Goal: Book appointment/travel/reservation

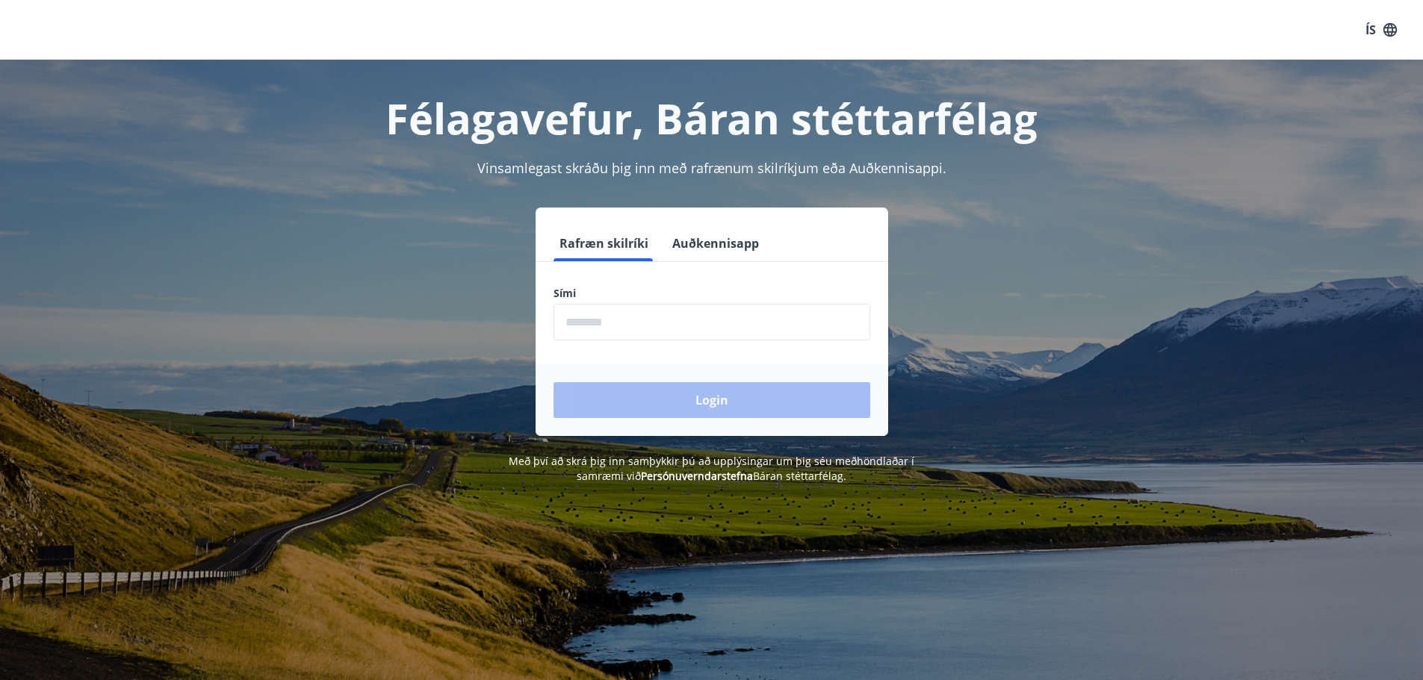
click at [760, 326] on input "phone" at bounding box center [711, 322] width 317 height 37
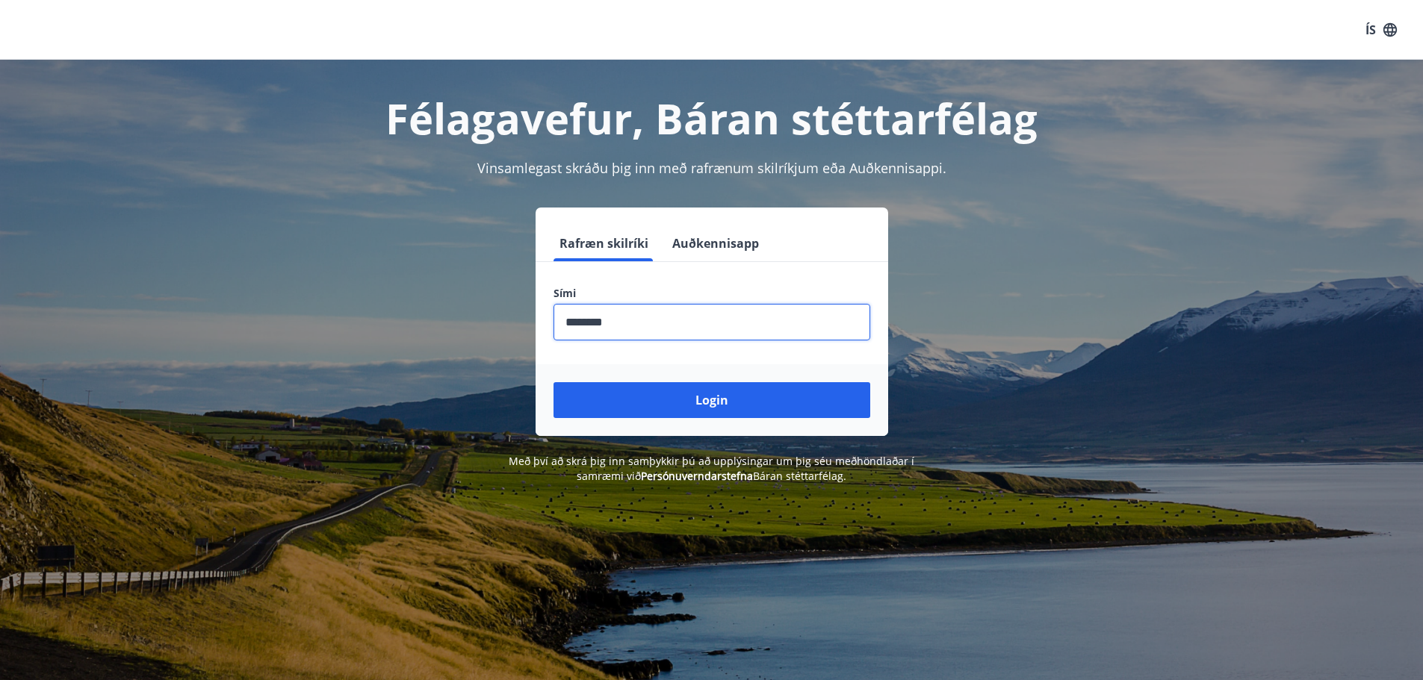
type input "********"
click at [553, 382] on button "Login" at bounding box center [711, 400] width 317 height 36
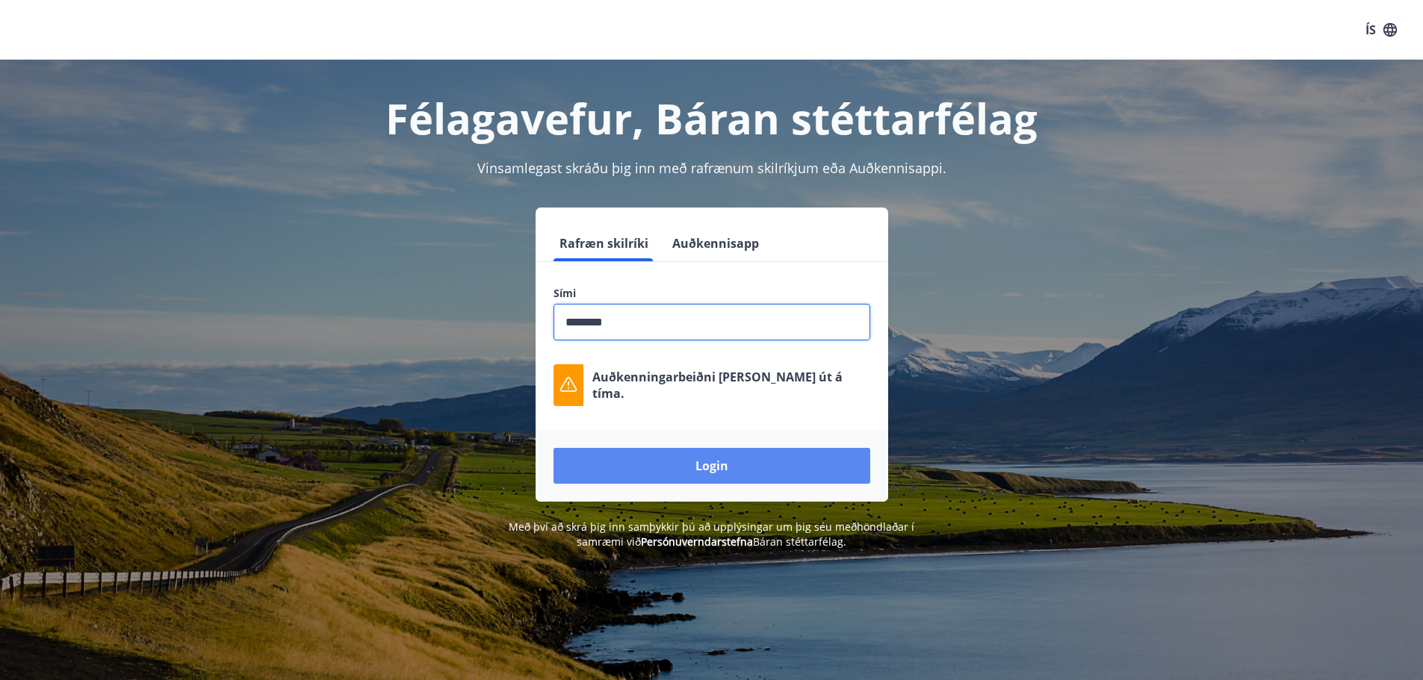
click at [724, 471] on button "Login" at bounding box center [711, 466] width 317 height 36
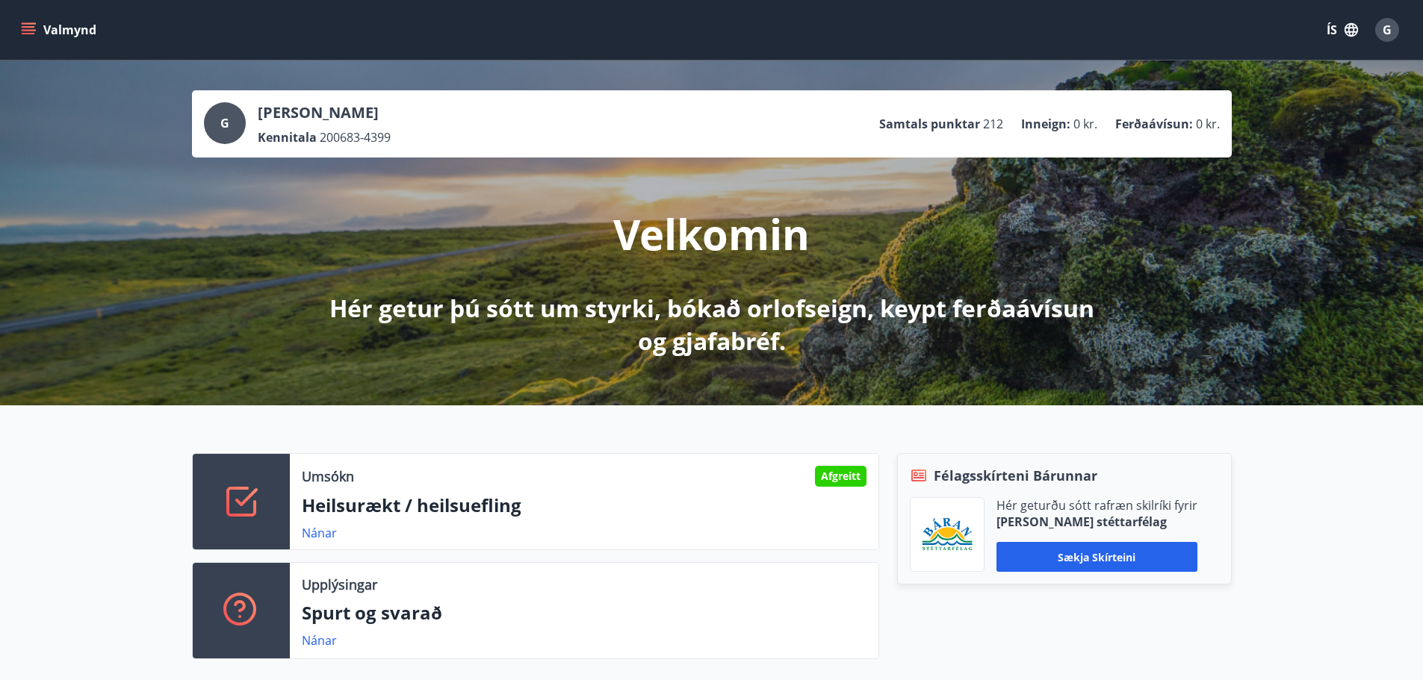
click at [75, 31] on button "Valmynd" at bounding box center [60, 29] width 84 height 27
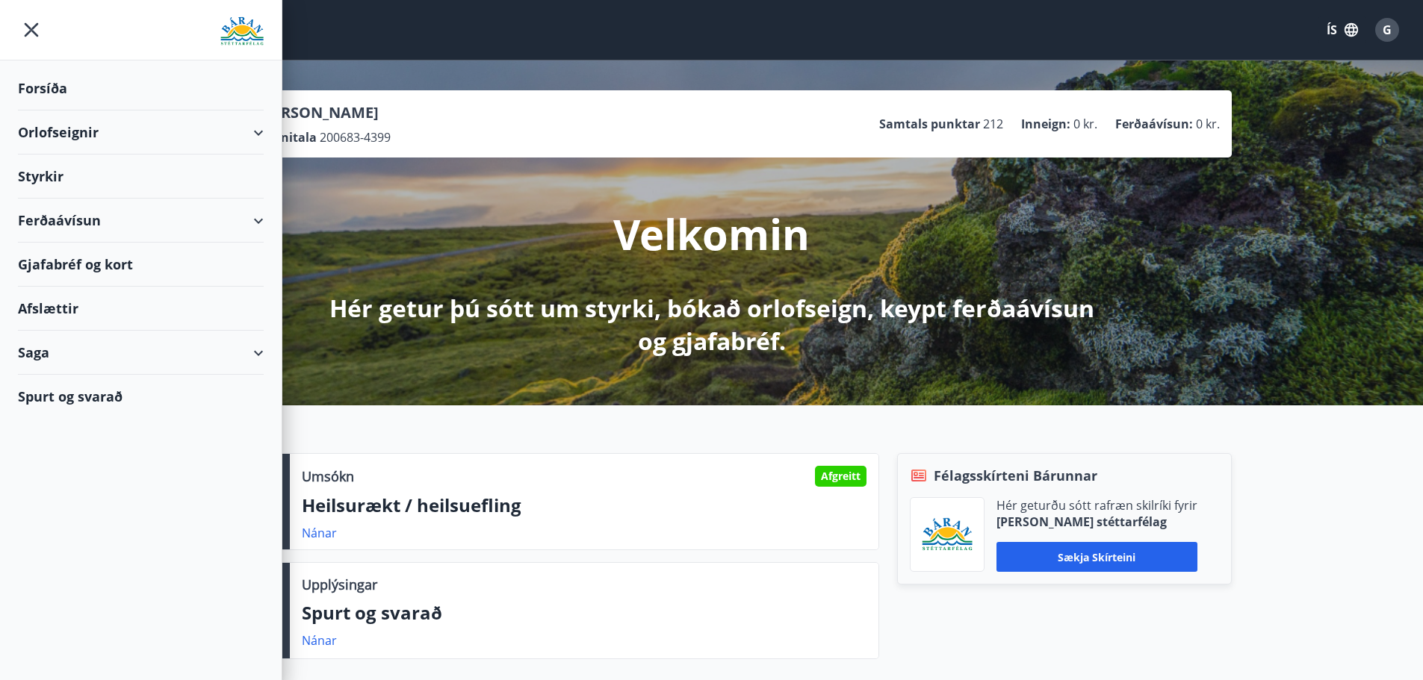
click at [91, 131] on div "Orlofseignir" at bounding box center [141, 133] width 246 height 44
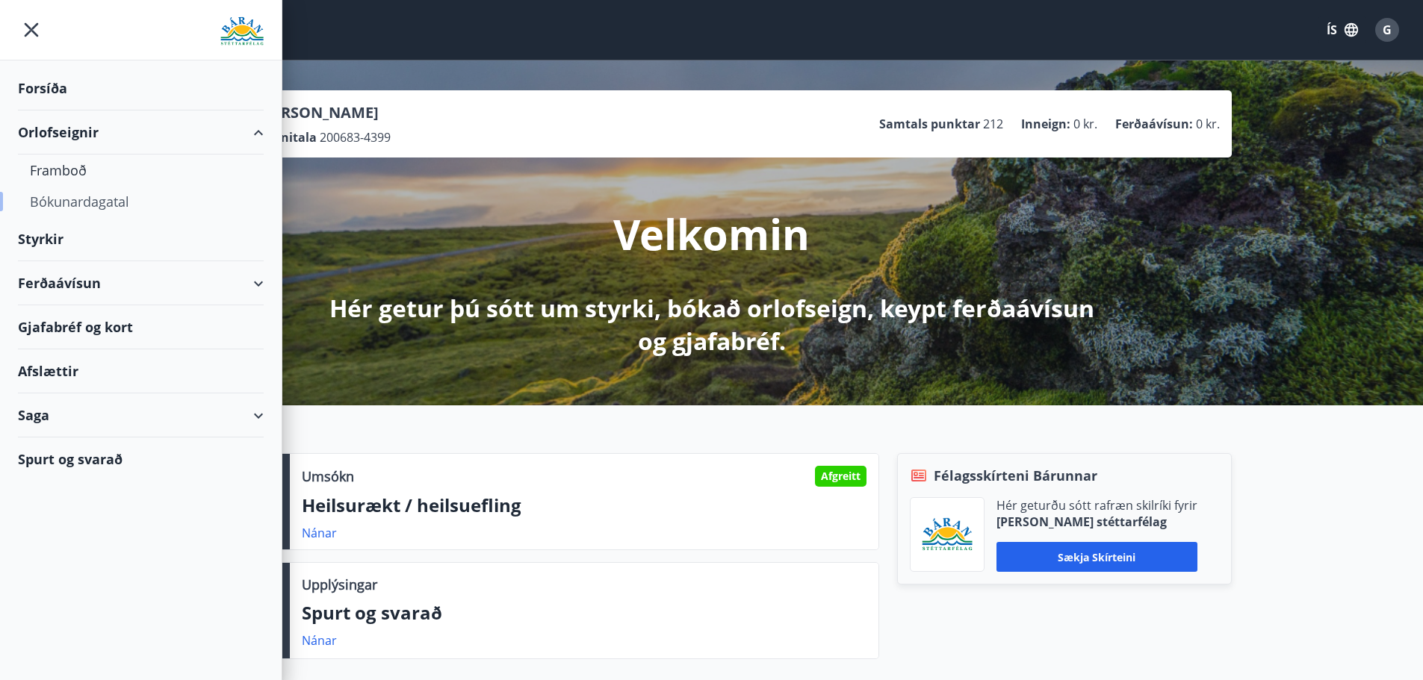
click at [78, 205] on div "Bókunardagatal" at bounding box center [141, 201] width 222 height 31
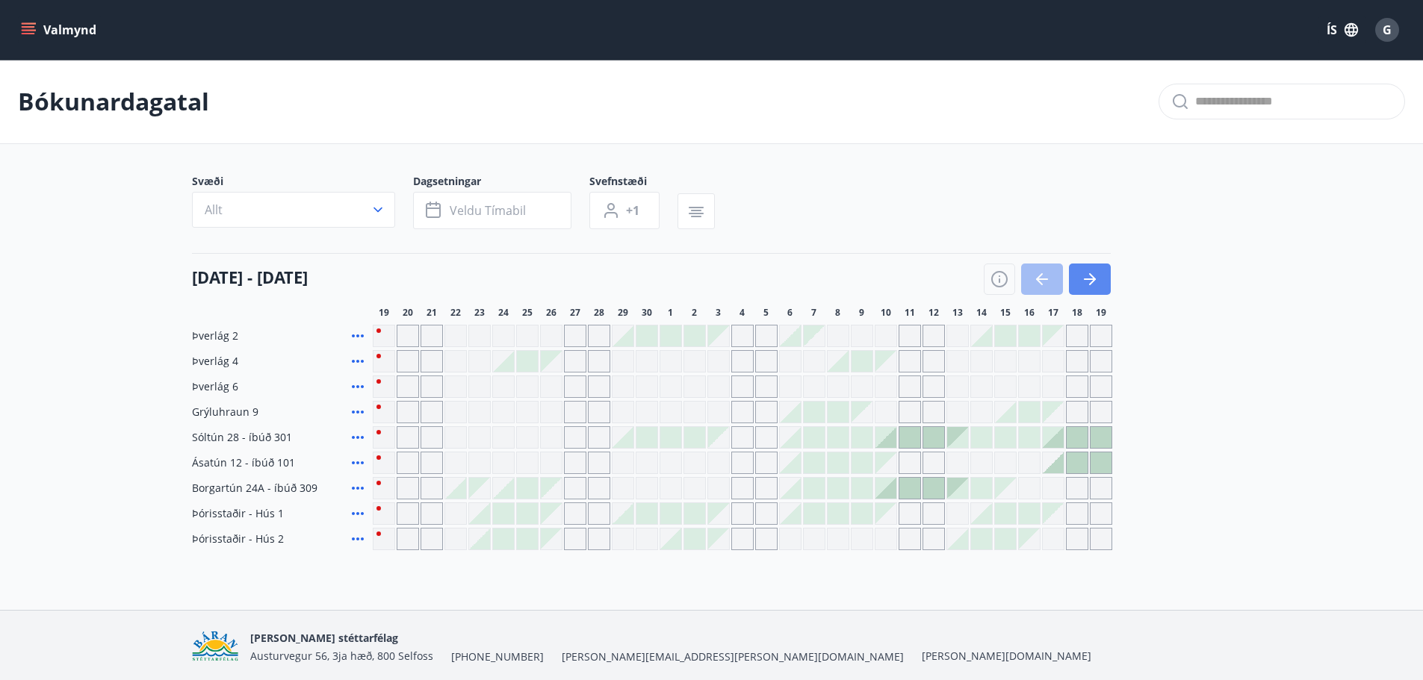
click at [1099, 276] on button "button" at bounding box center [1090, 279] width 42 height 31
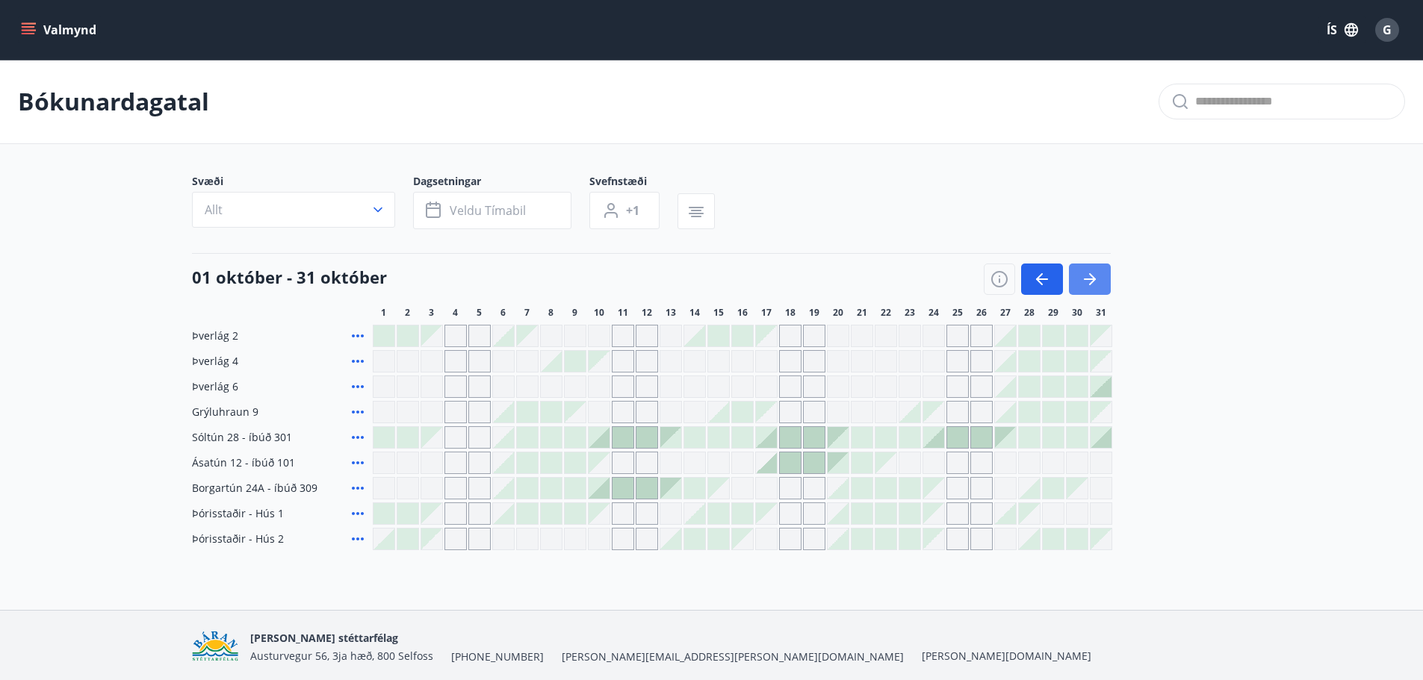
click at [1108, 274] on button "button" at bounding box center [1090, 279] width 42 height 31
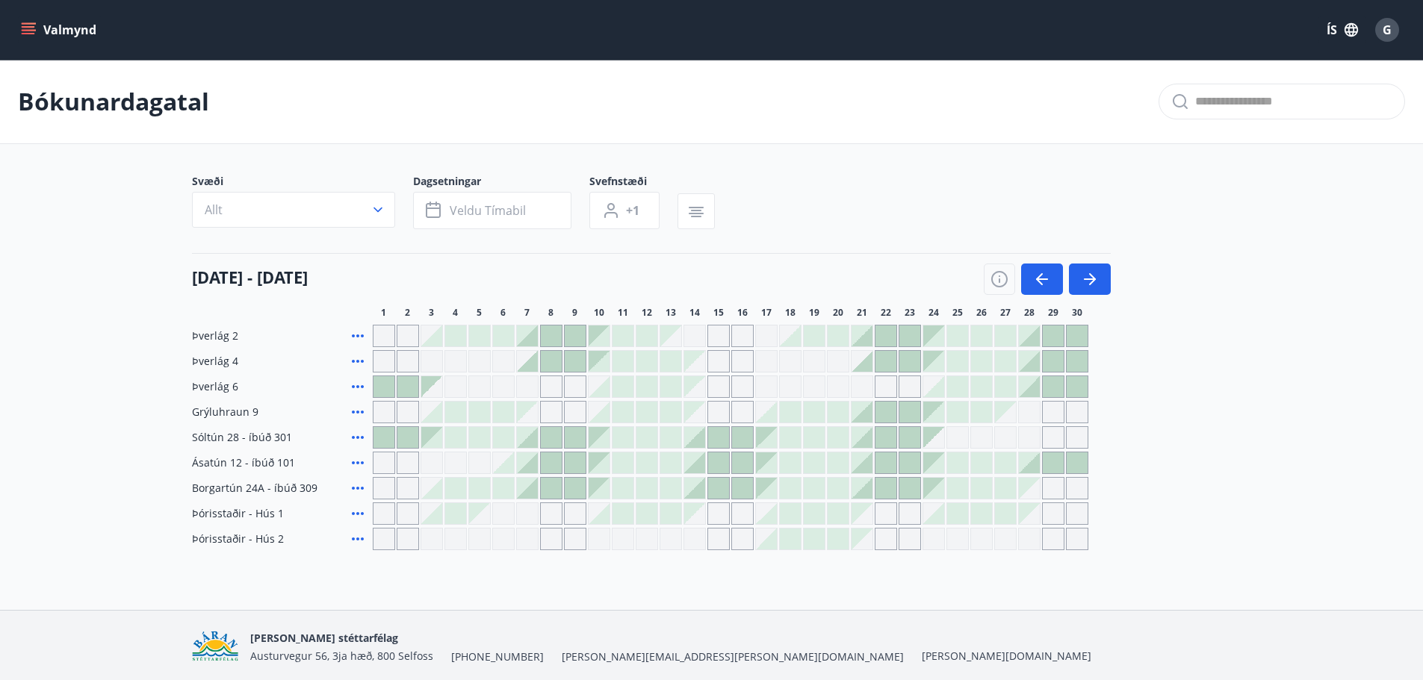
click at [529, 364] on div at bounding box center [527, 361] width 21 height 21
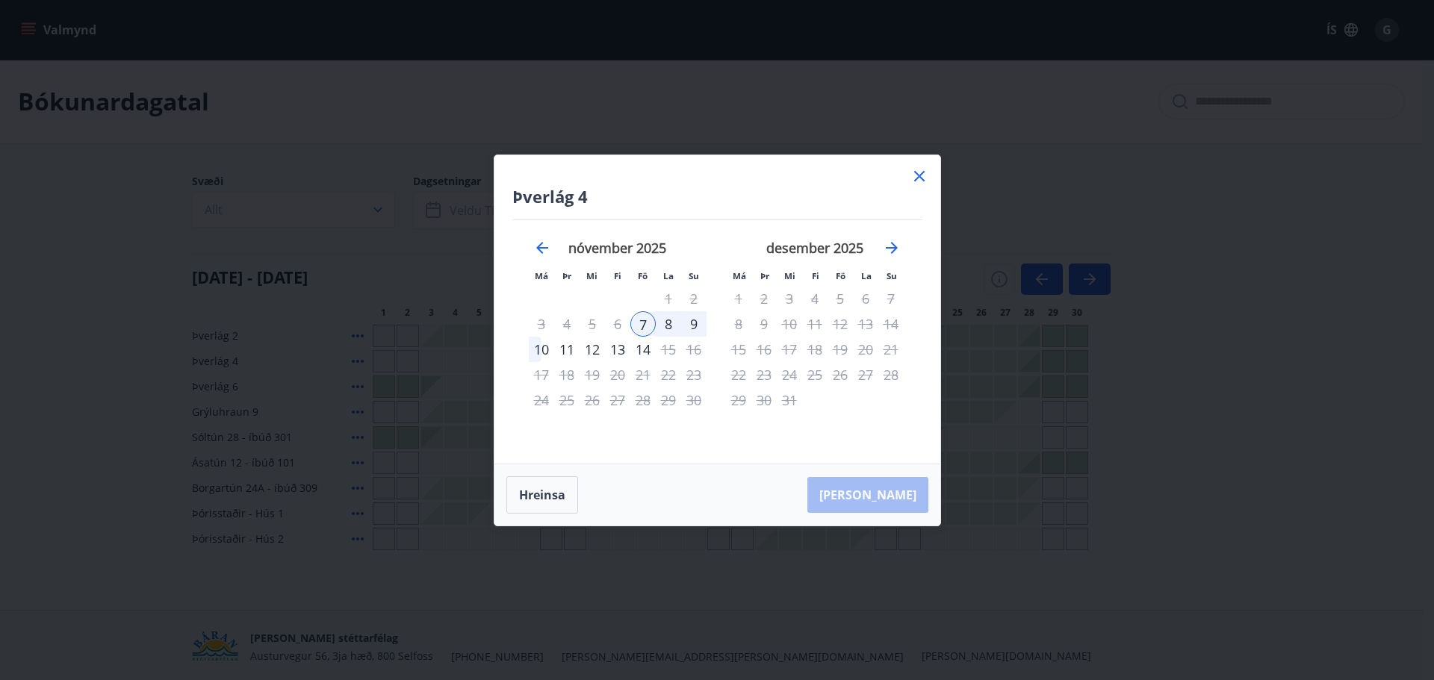
click at [542, 346] on div "10" at bounding box center [541, 349] width 25 height 25
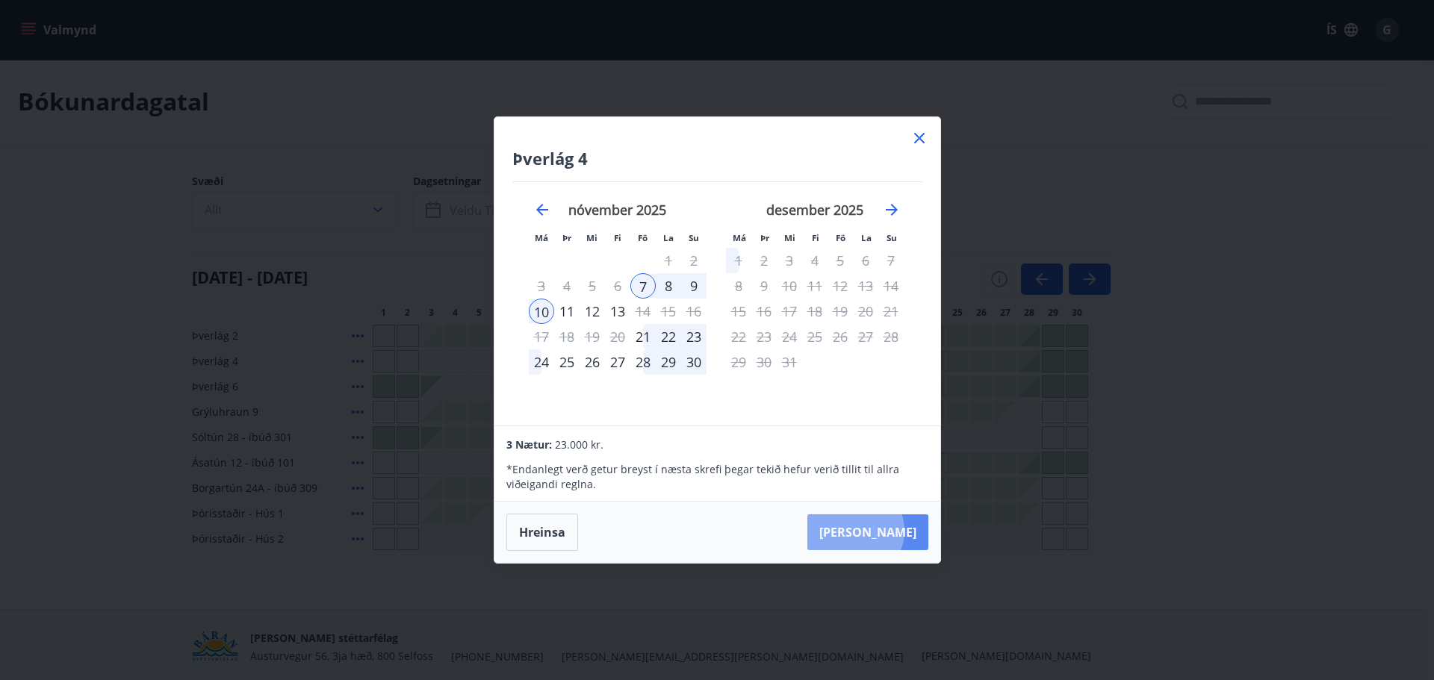
click at [901, 531] on button "Taka Frá" at bounding box center [867, 533] width 121 height 36
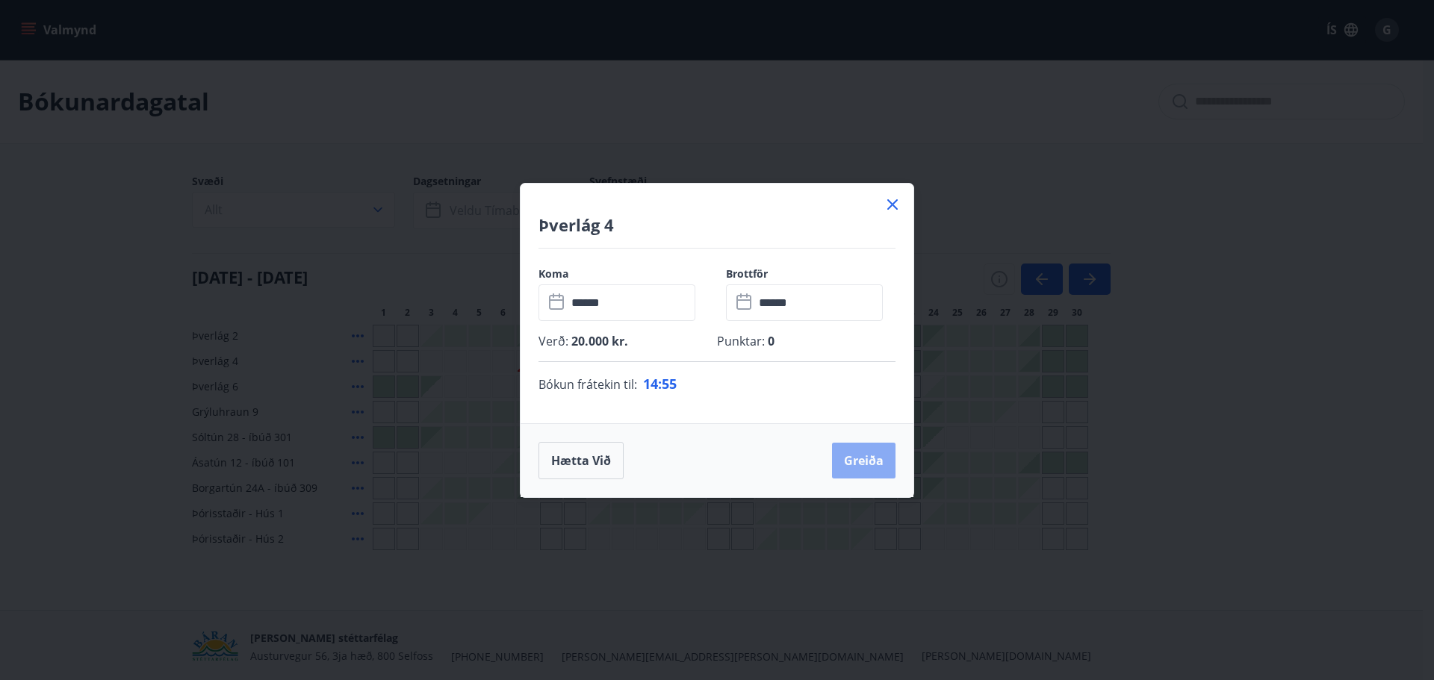
click at [852, 467] on button "Greiða" at bounding box center [863, 461] width 63 height 36
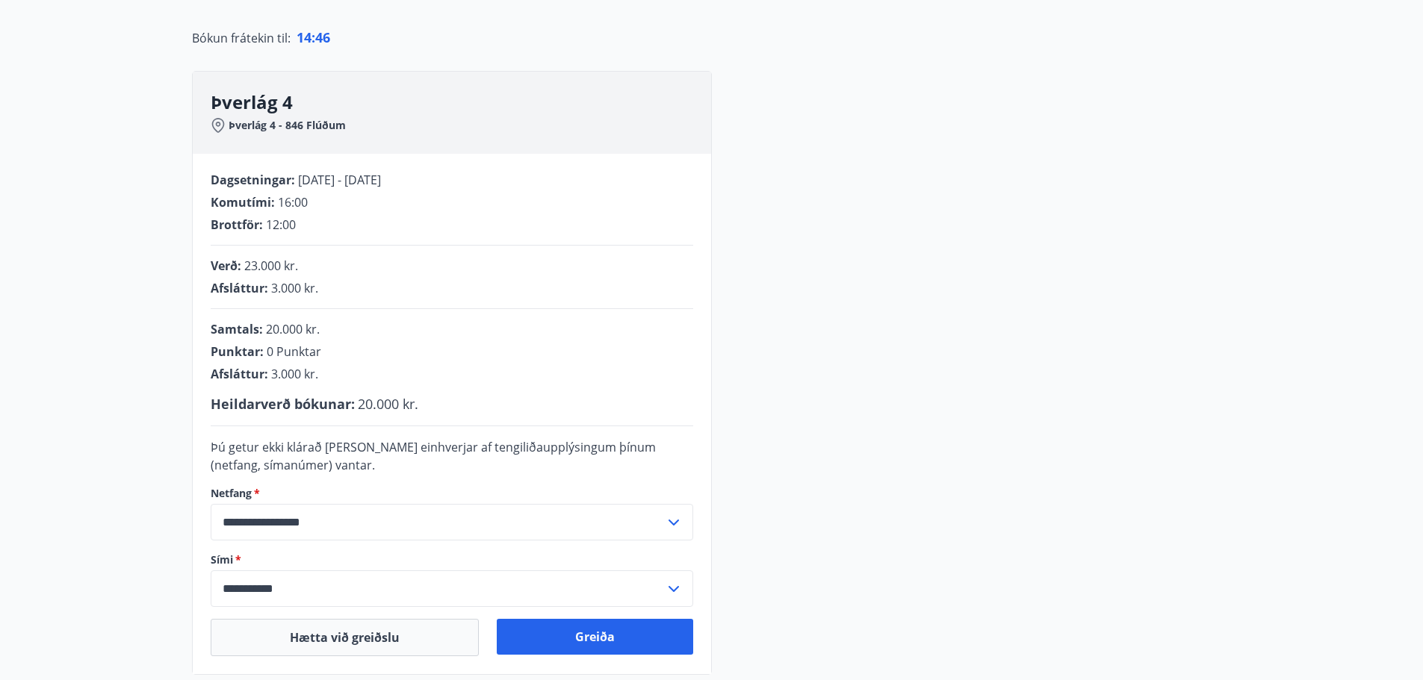
scroll to position [330, 0]
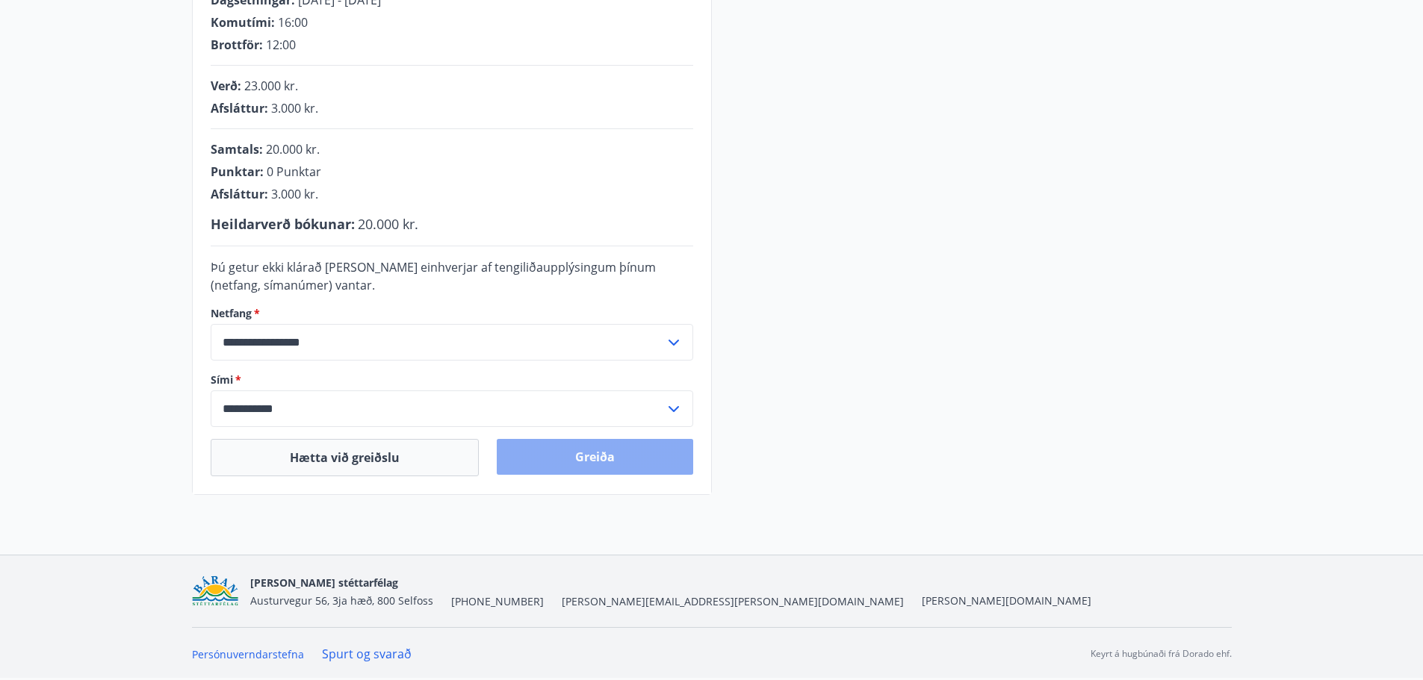
click at [598, 459] on button "Greiða" at bounding box center [595, 457] width 196 height 36
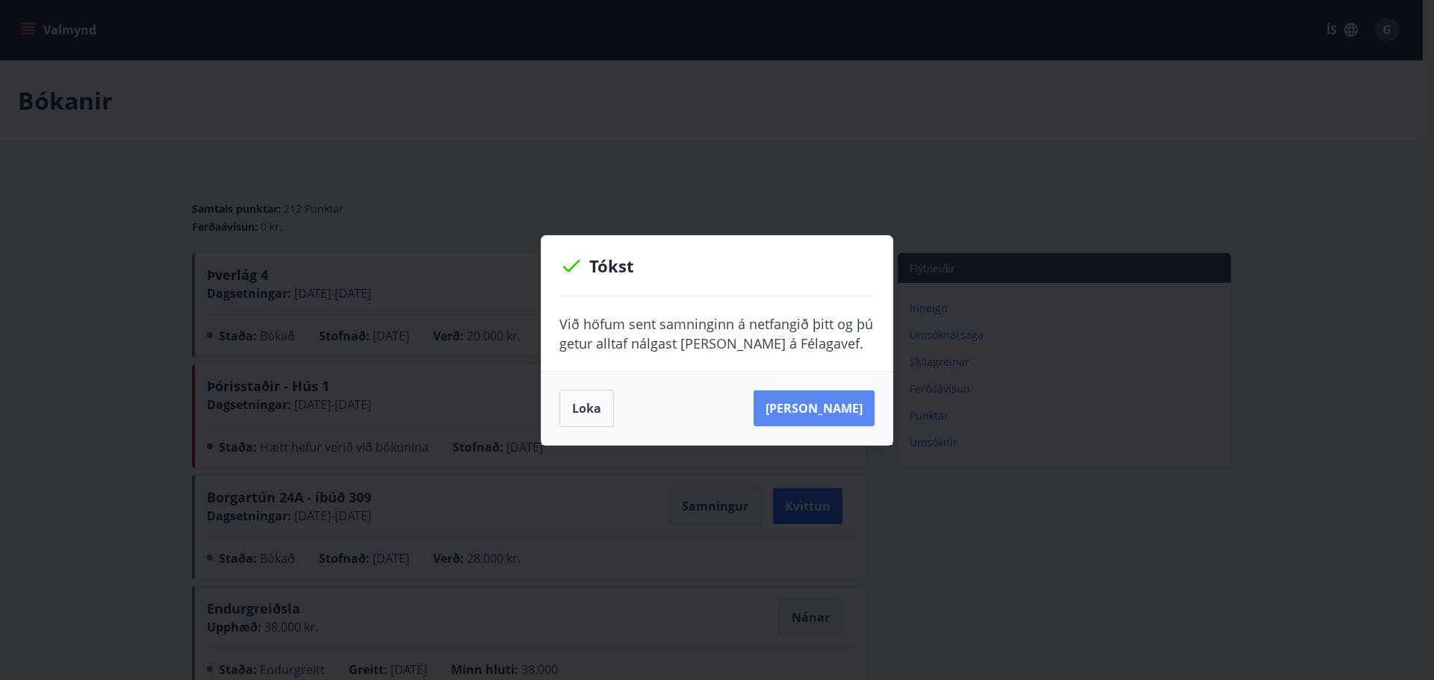
click at [845, 409] on button "Sjá samning" at bounding box center [814, 409] width 121 height 36
click at [597, 411] on button "Loka" at bounding box center [586, 408] width 55 height 37
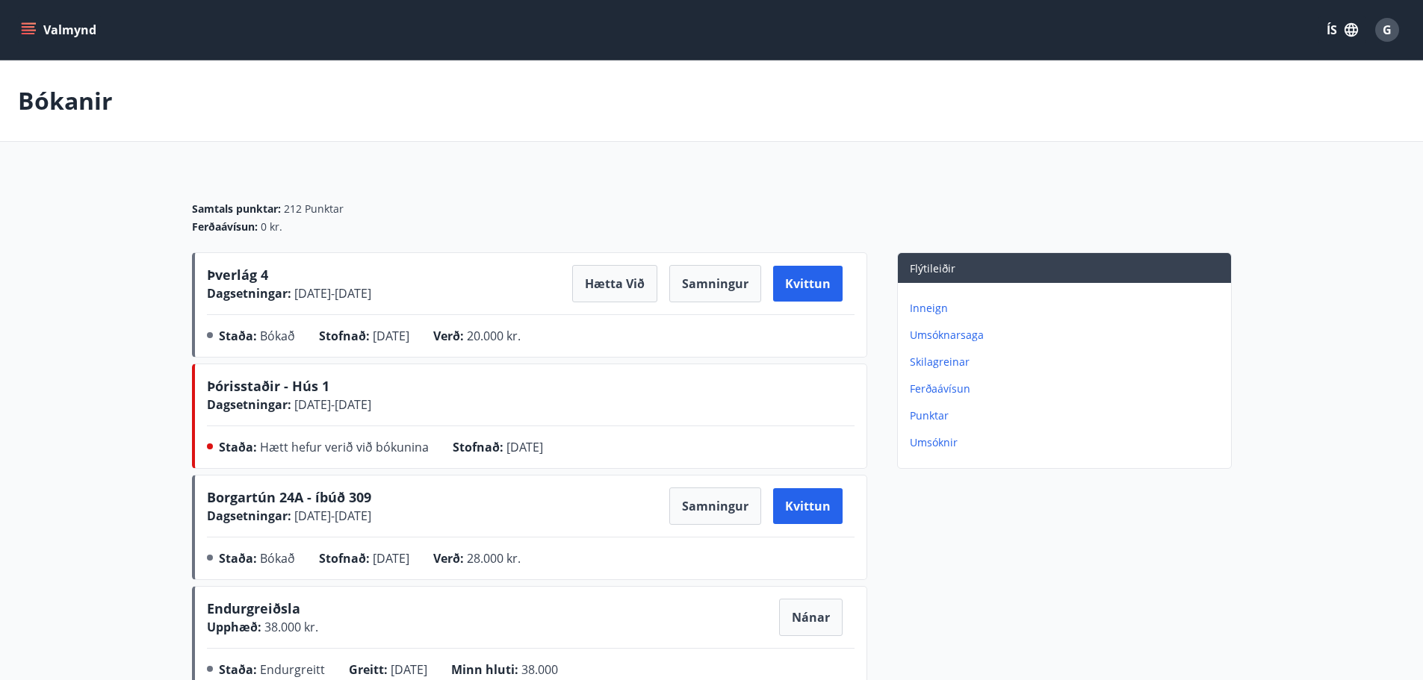
click at [31, 36] on icon "menu" at bounding box center [28, 29] width 15 height 15
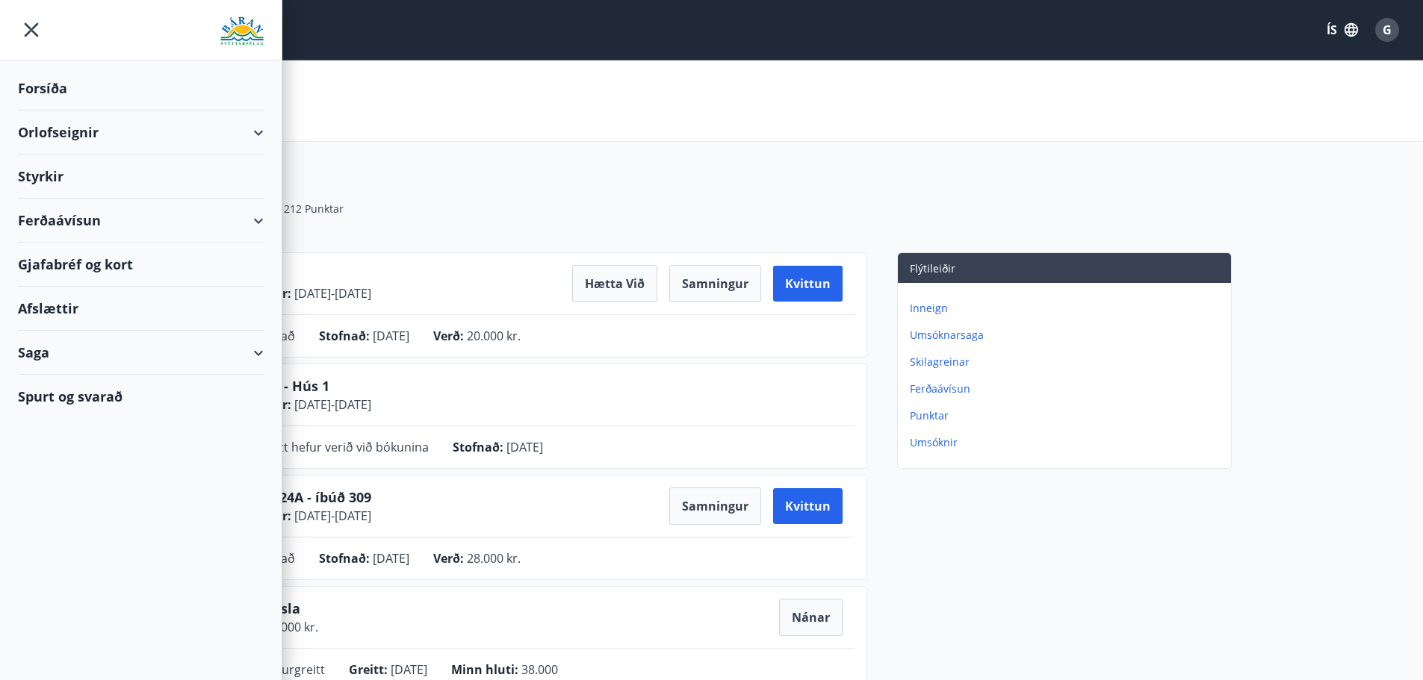
click at [119, 131] on div "Orlofseignir" at bounding box center [141, 133] width 246 height 44
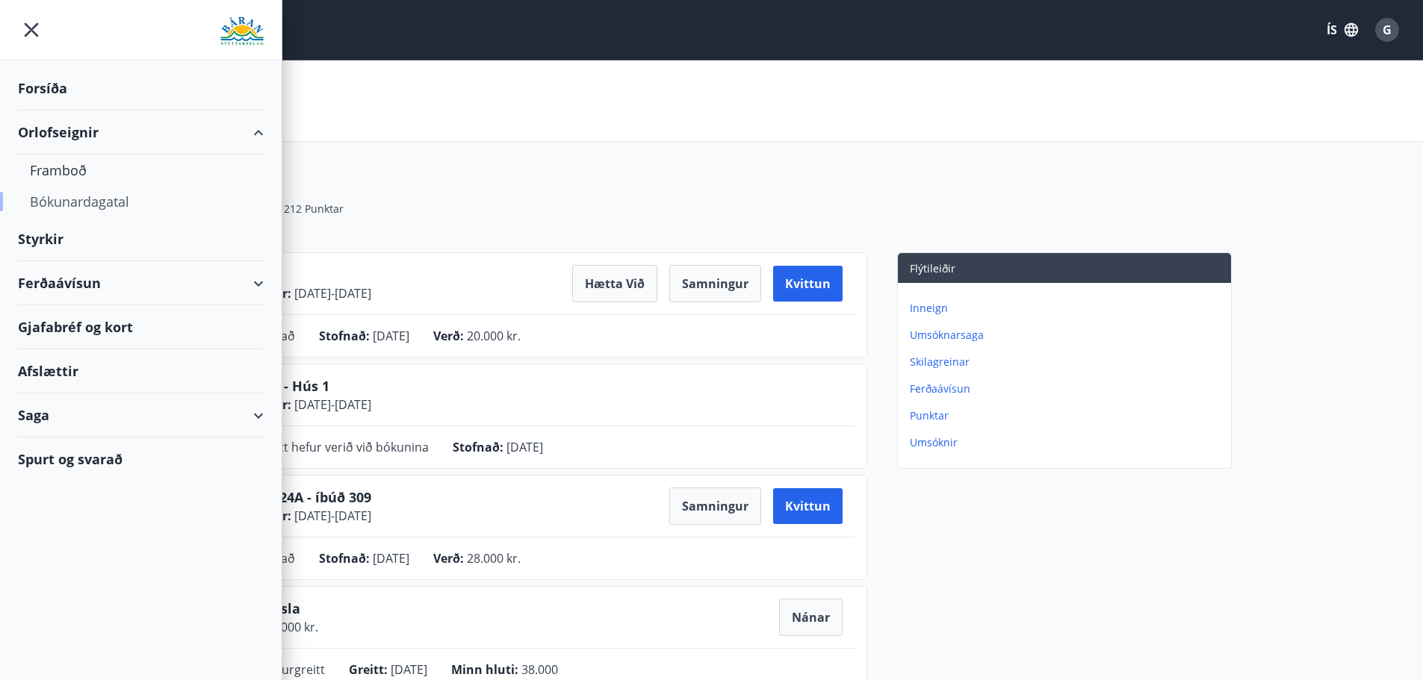
click at [81, 202] on div "Bókunardagatal" at bounding box center [141, 201] width 222 height 31
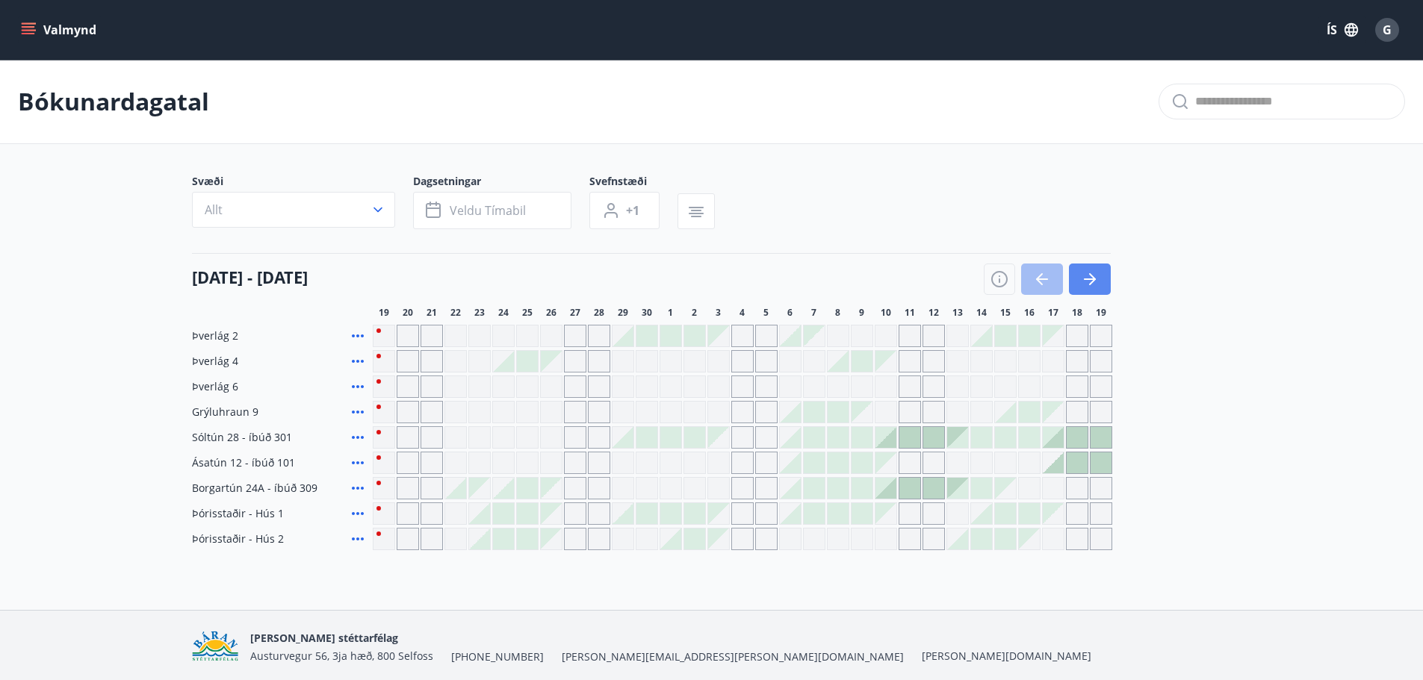
click at [1087, 279] on icon "button" at bounding box center [1090, 279] width 12 height 1
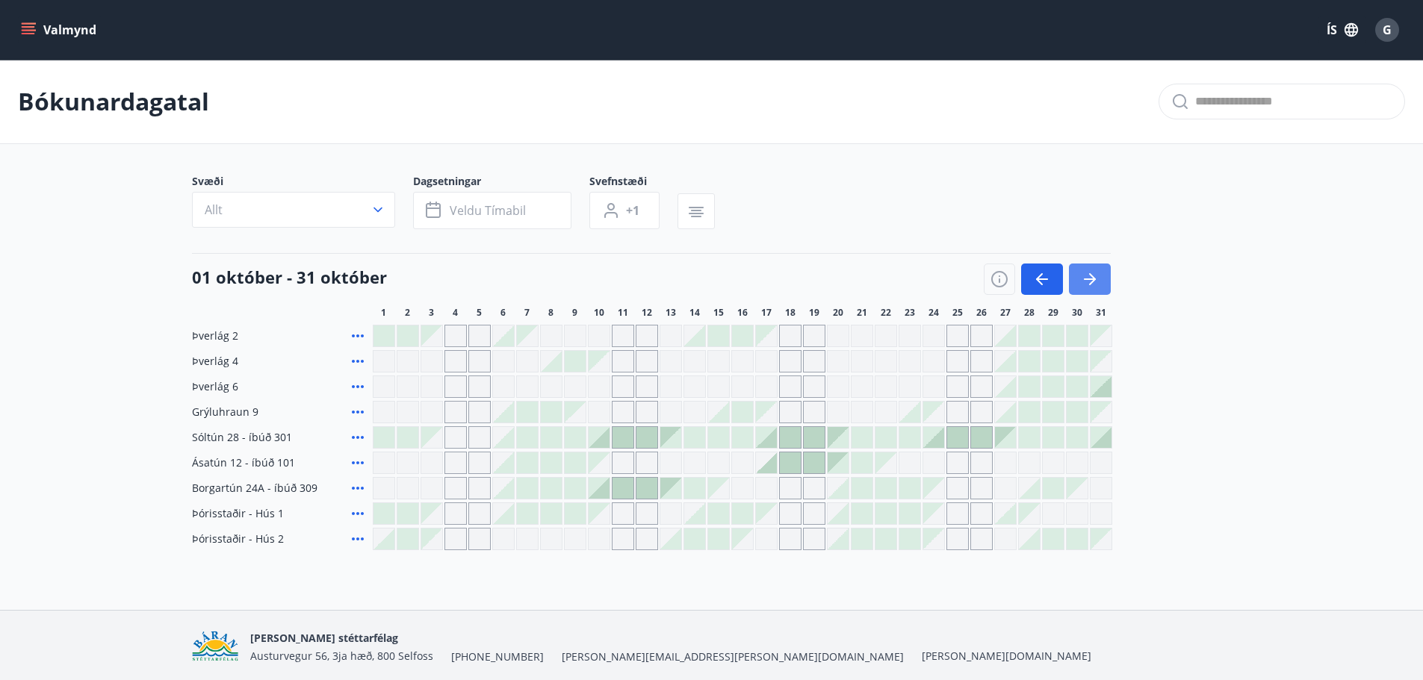
click at [1092, 277] on icon "button" at bounding box center [1092, 279] width 7 height 12
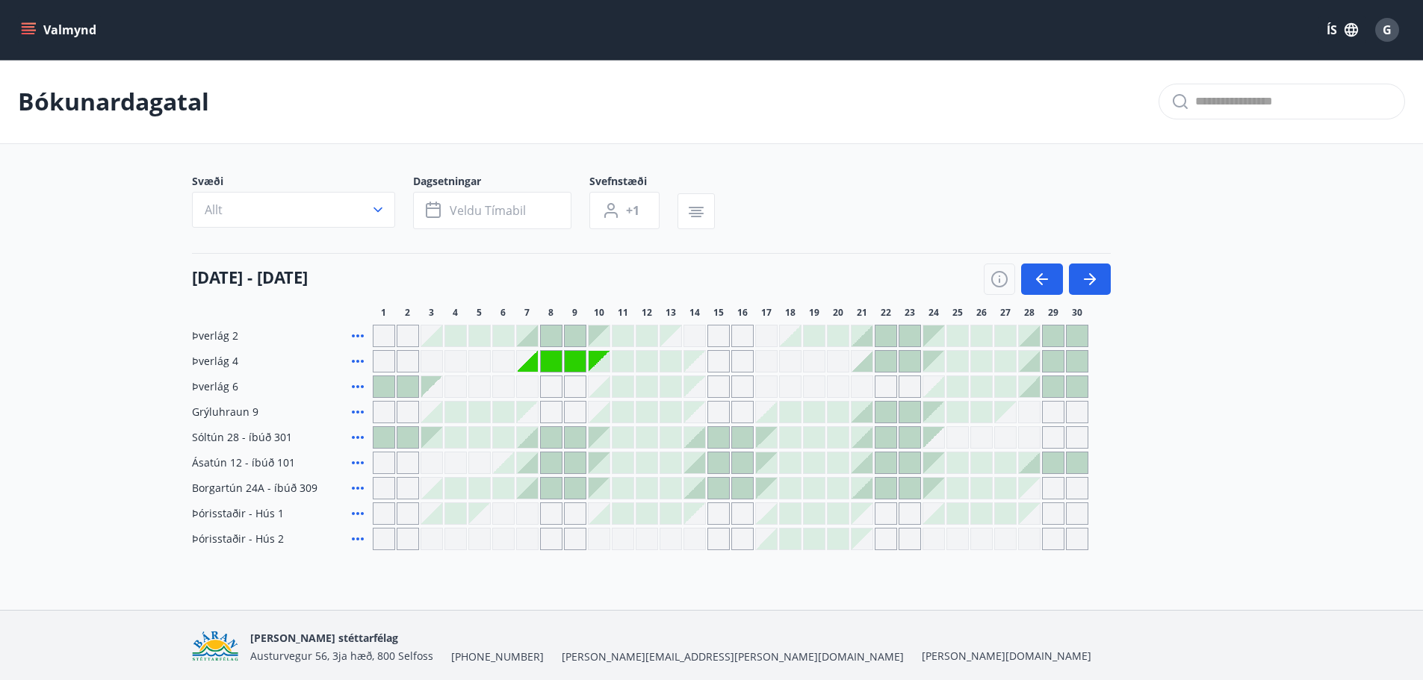
click at [55, 38] on button "Valmynd" at bounding box center [60, 29] width 84 height 27
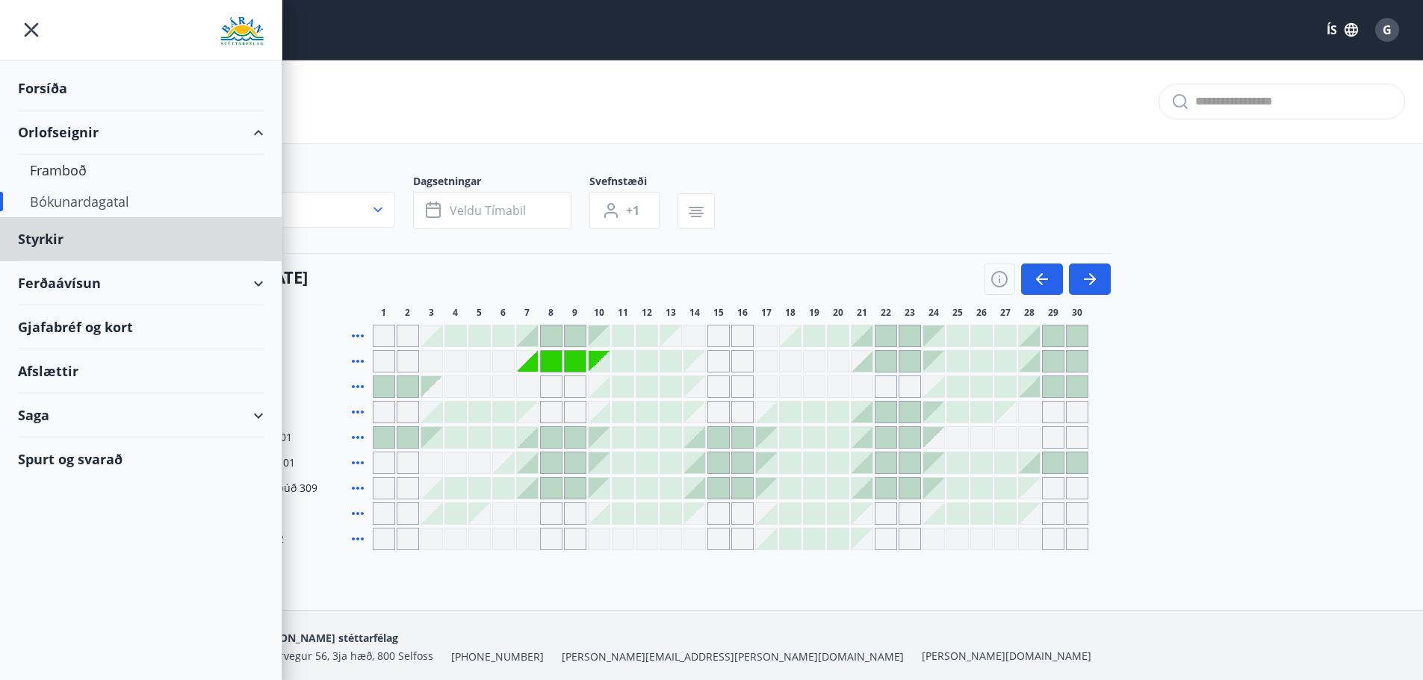
click at [58, 90] on div "Forsíða" at bounding box center [141, 88] width 246 height 44
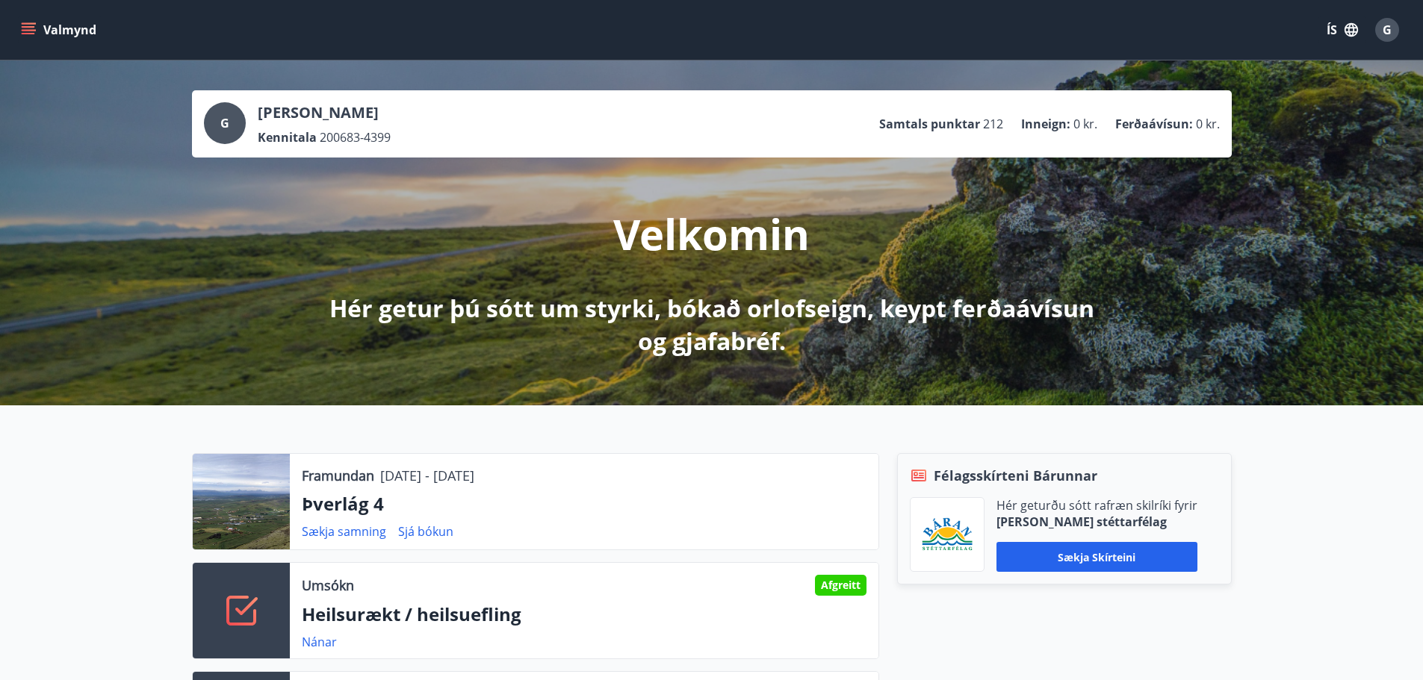
click at [63, 38] on button "Valmynd" at bounding box center [60, 29] width 84 height 27
click at [1288, 233] on div "G Guðni Þór Þórðarson Kennitala 200683-4399 Samtals punktar 212 Inneign : 0 kr.…" at bounding box center [711, 232] width 1423 height 345
click at [344, 501] on p "Þverlág 4" at bounding box center [584, 503] width 565 height 25
click at [260, 490] on div at bounding box center [241, 502] width 97 height 96
click at [44, 34] on button "Valmynd" at bounding box center [60, 29] width 84 height 27
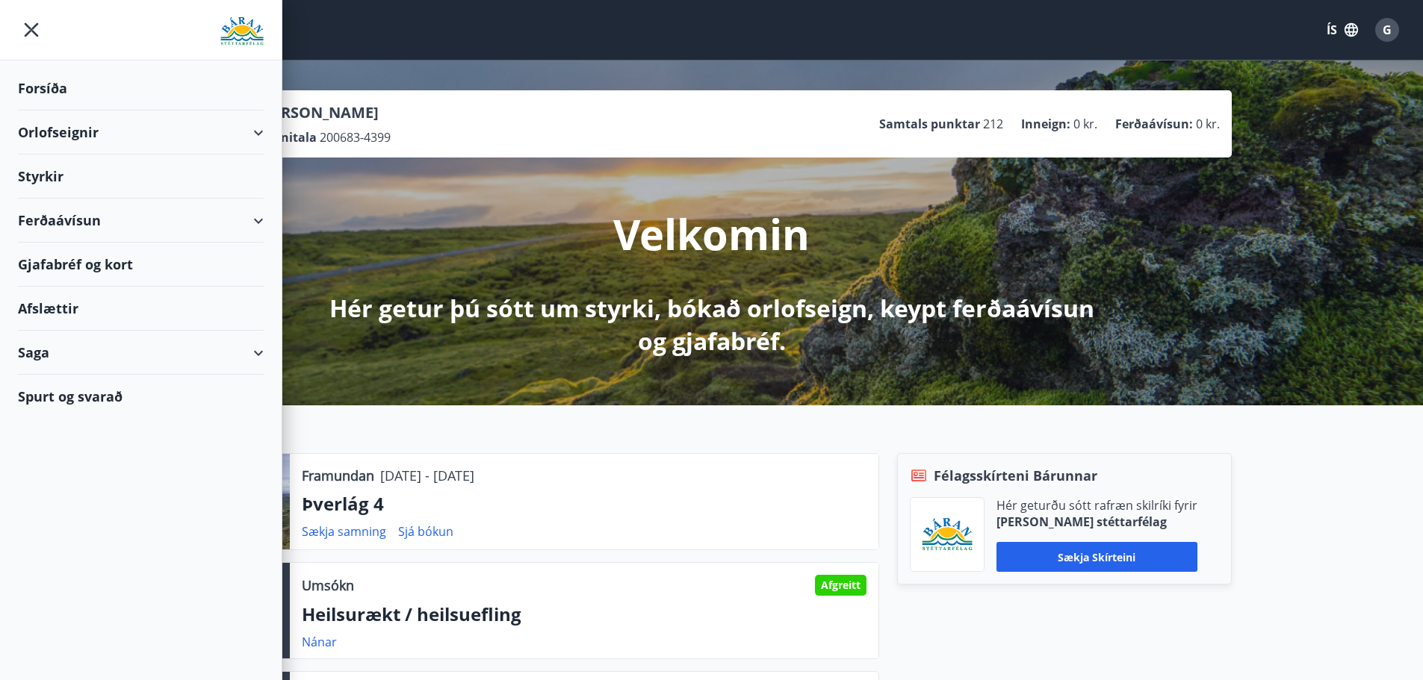
click at [79, 118] on div "Orlofseignir" at bounding box center [141, 133] width 246 height 44
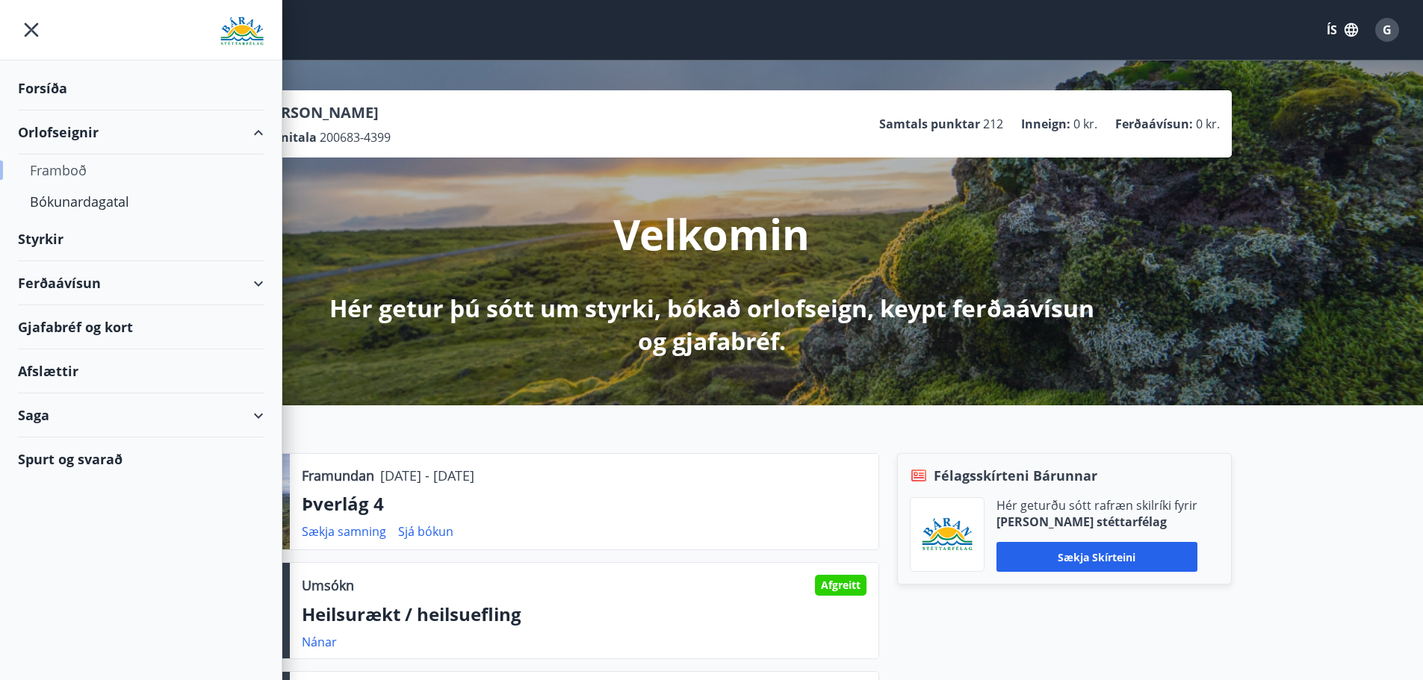
click at [73, 169] on div "Framboð" at bounding box center [141, 170] width 222 height 31
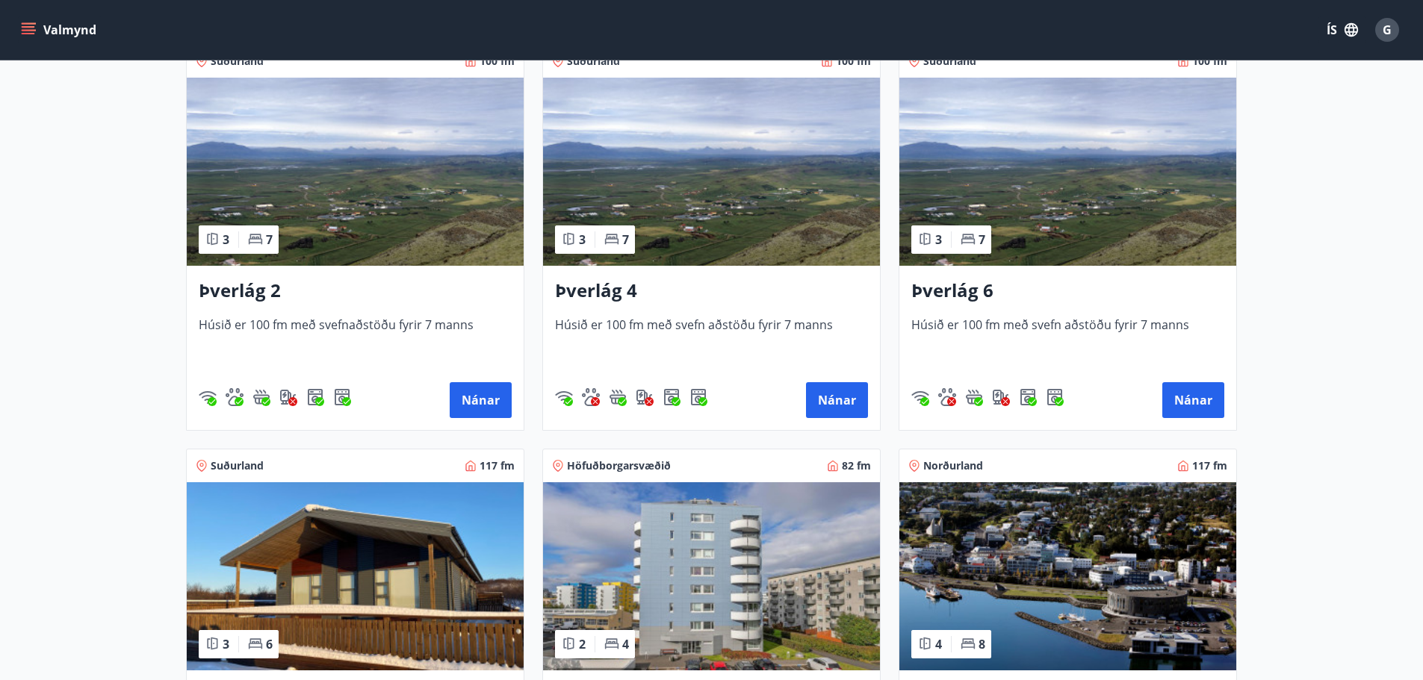
click at [597, 284] on h3 "Þverlág 4" at bounding box center [711, 291] width 313 height 27
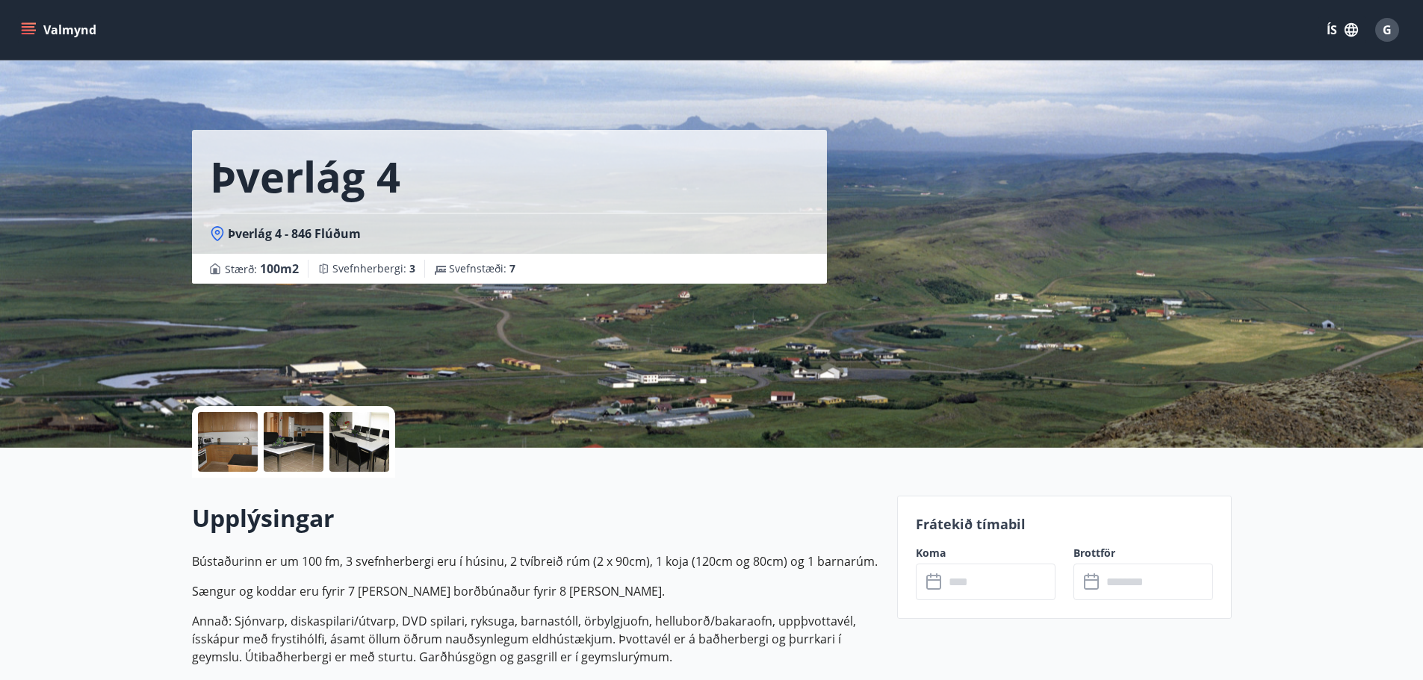
click at [212, 440] on div at bounding box center [228, 442] width 60 height 60
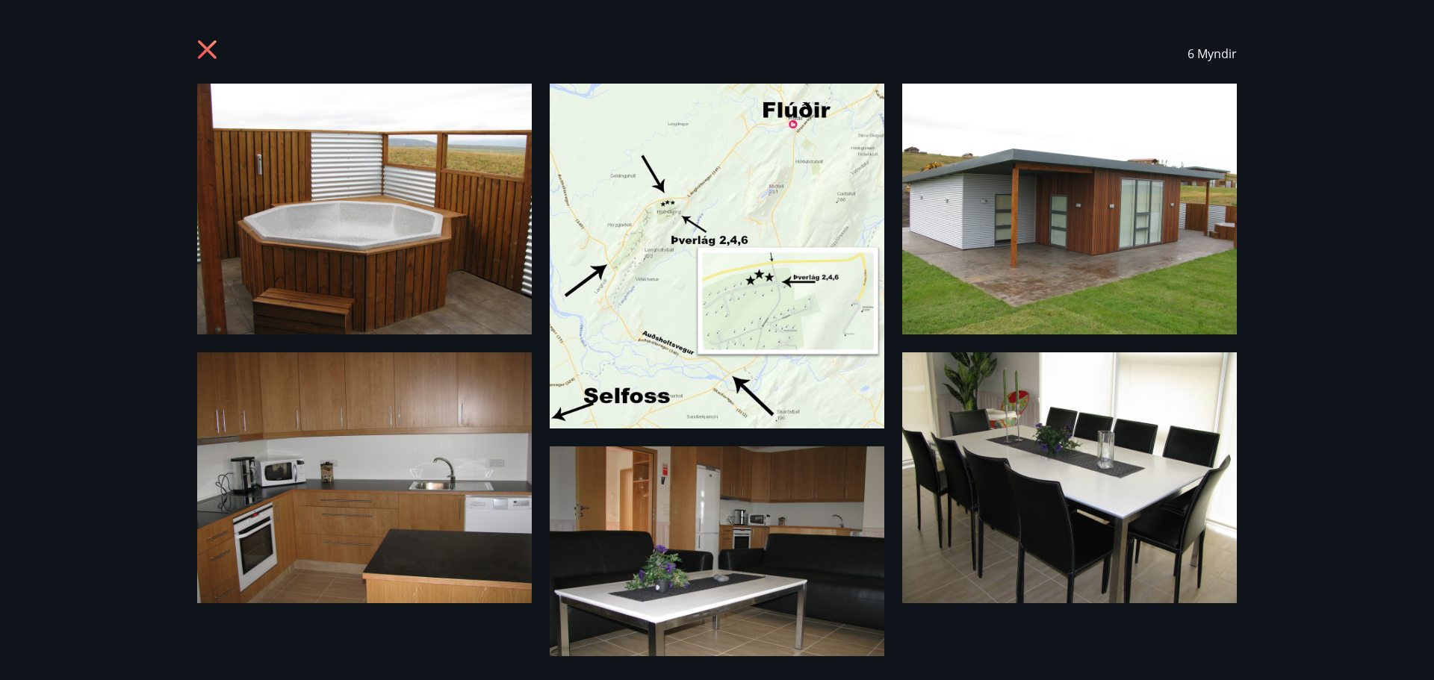
click at [208, 46] on icon at bounding box center [209, 52] width 24 height 24
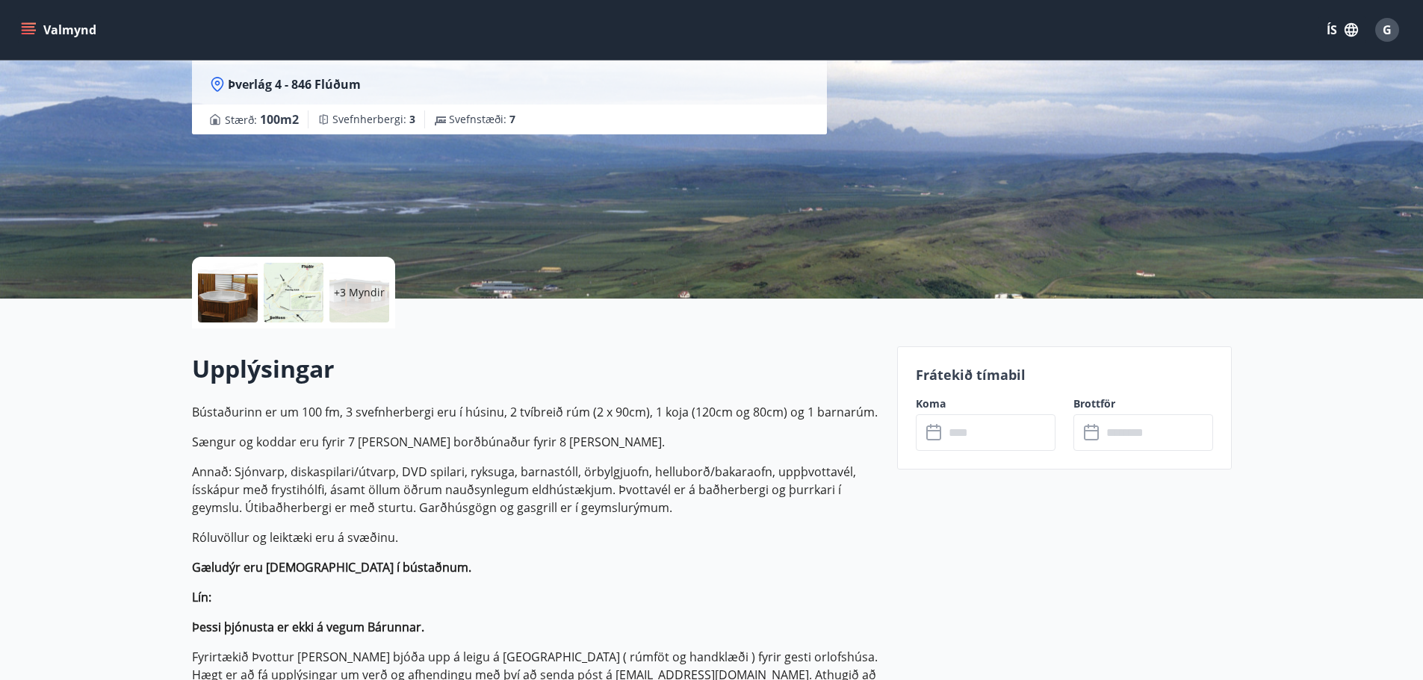
scroll to position [224, 0]
